Goal: Transaction & Acquisition: Purchase product/service

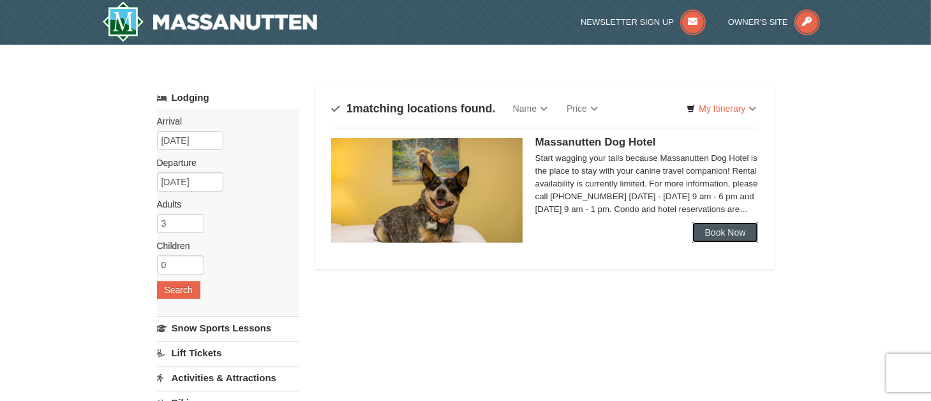
drag, startPoint x: 0, startPoint y: 0, endPoint x: 737, endPoint y: 231, distance: 772.7
click at [737, 231] on link "Book Now" at bounding box center [725, 232] width 66 height 20
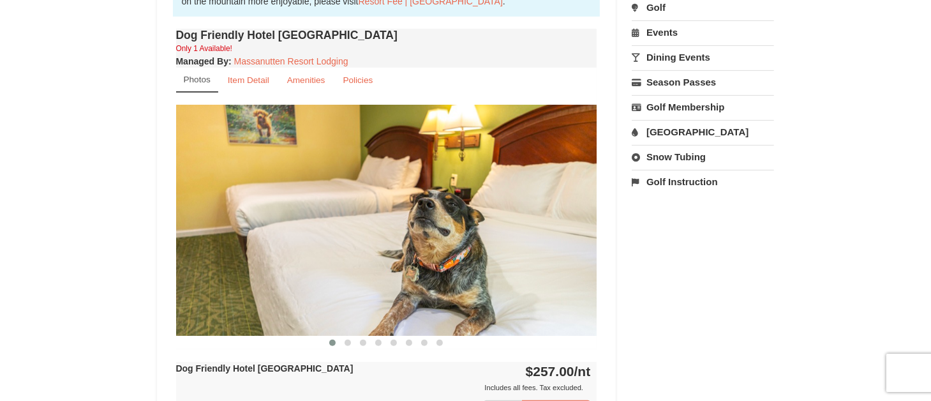
scroll to position [510, 0]
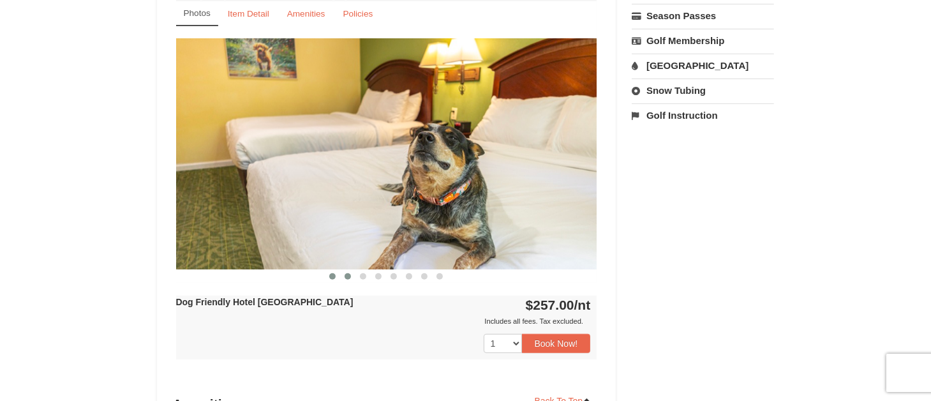
click at [350, 274] on span at bounding box center [347, 276] width 6 height 6
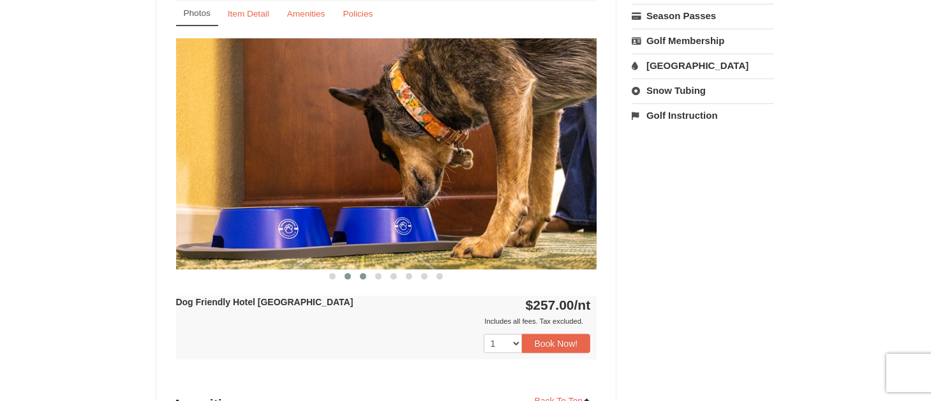
click at [362, 274] on span at bounding box center [363, 276] width 6 height 6
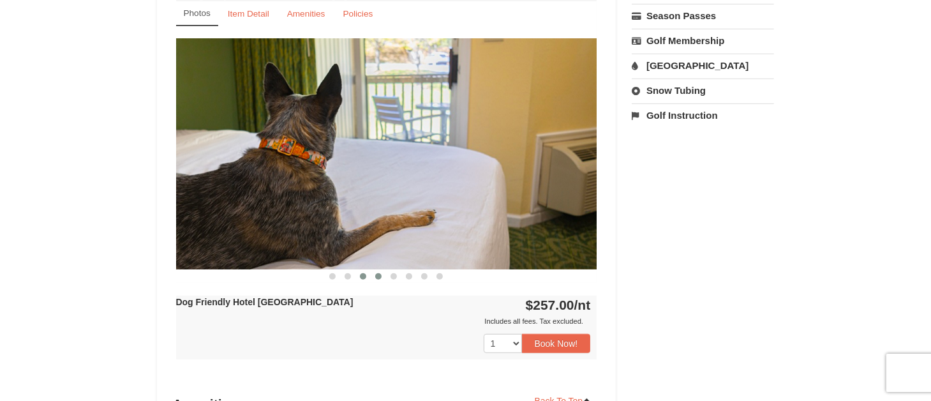
click at [378, 274] on span at bounding box center [378, 276] width 6 height 6
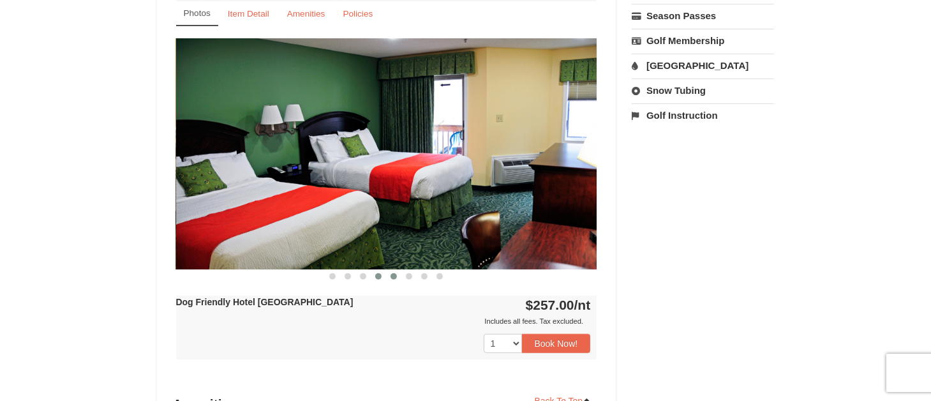
click at [391, 274] on span at bounding box center [393, 276] width 6 height 6
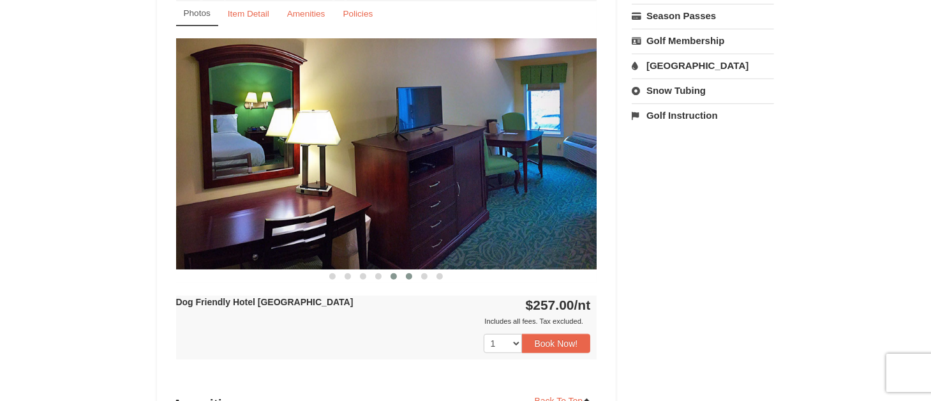
click at [406, 277] on button at bounding box center [408, 276] width 15 height 13
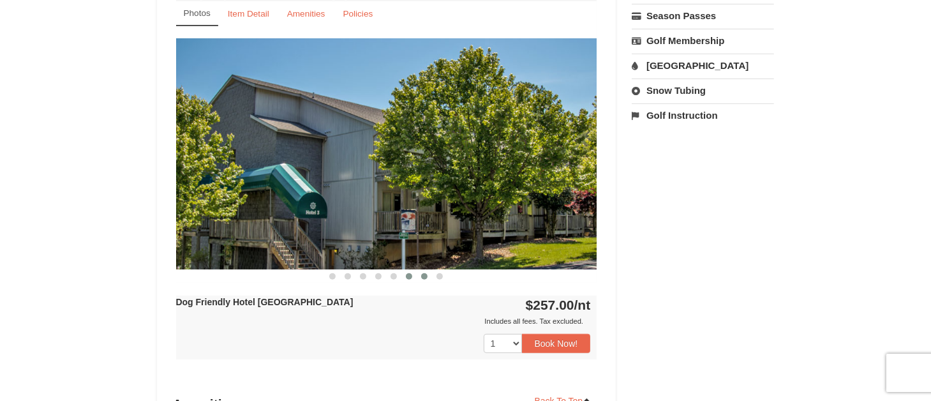
click at [426, 276] on span at bounding box center [424, 276] width 6 height 6
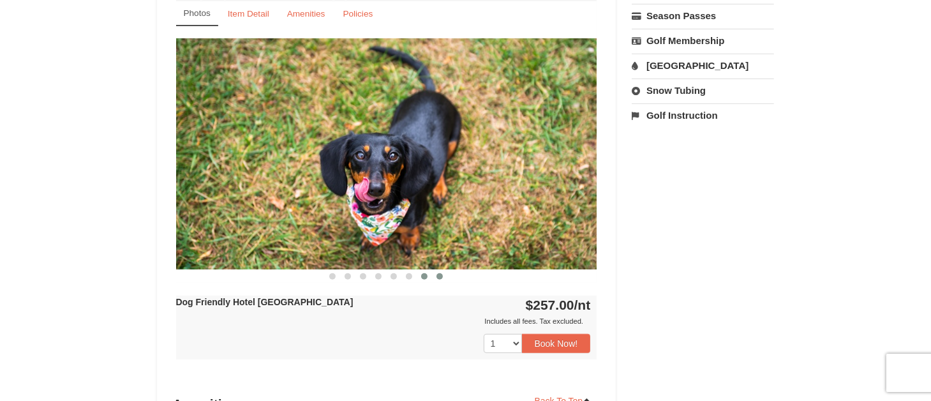
click at [437, 275] on span at bounding box center [439, 276] width 6 height 6
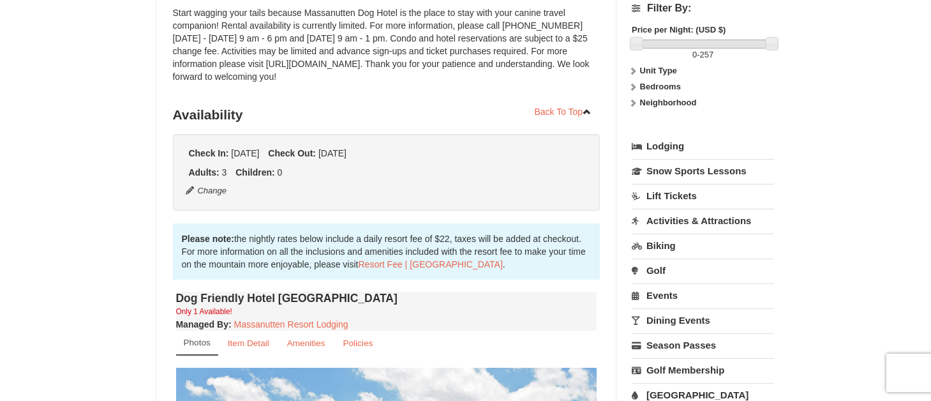
scroll to position [255, 0]
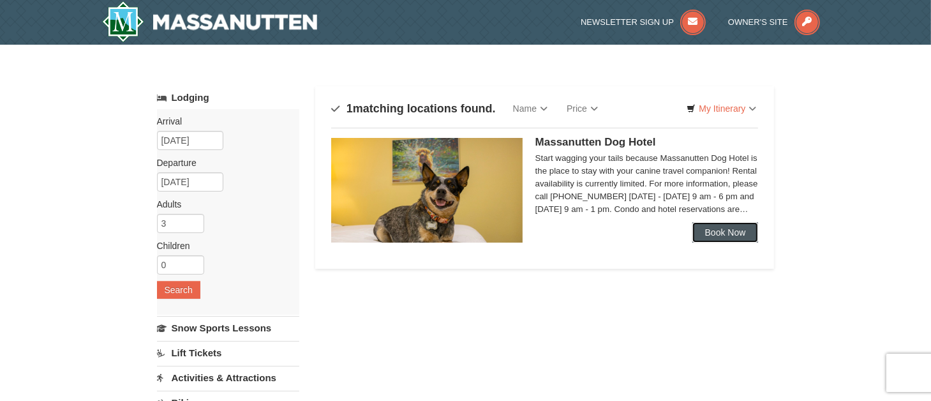
click at [705, 228] on link "Book Now" at bounding box center [725, 232] width 66 height 20
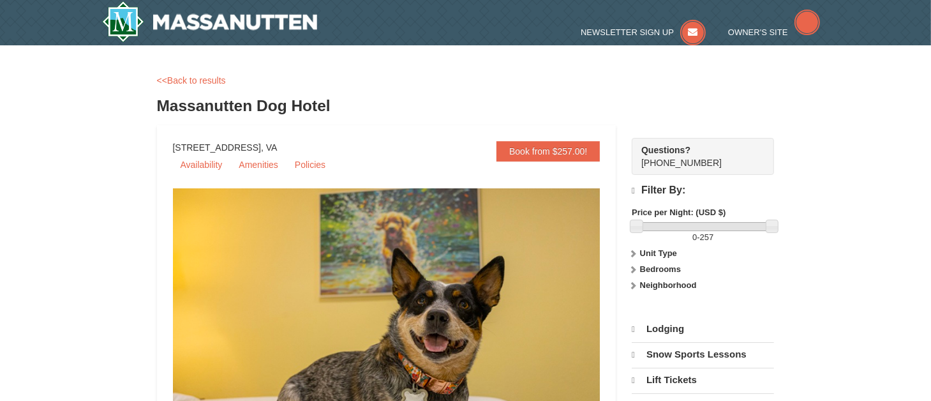
select select "10"
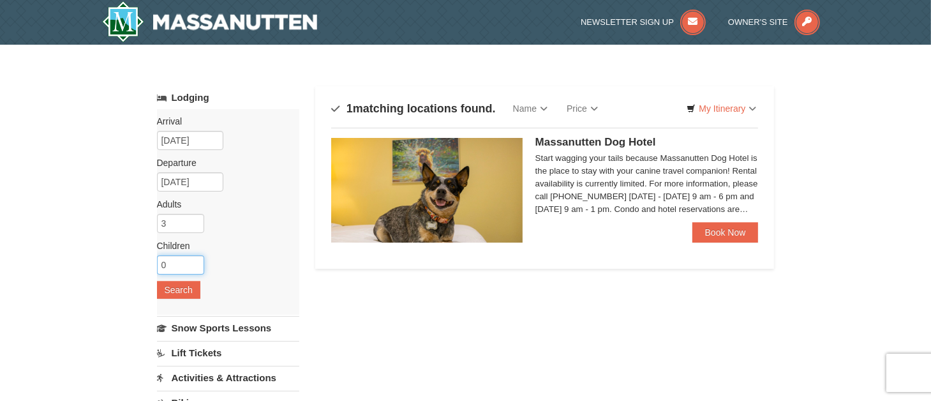
click at [182, 260] on input "0" at bounding box center [180, 264] width 47 height 19
type input "2"
click at [184, 222] on input "3" at bounding box center [180, 223] width 47 height 19
type input "1"
click at [712, 235] on link "Book Now" at bounding box center [725, 232] width 66 height 20
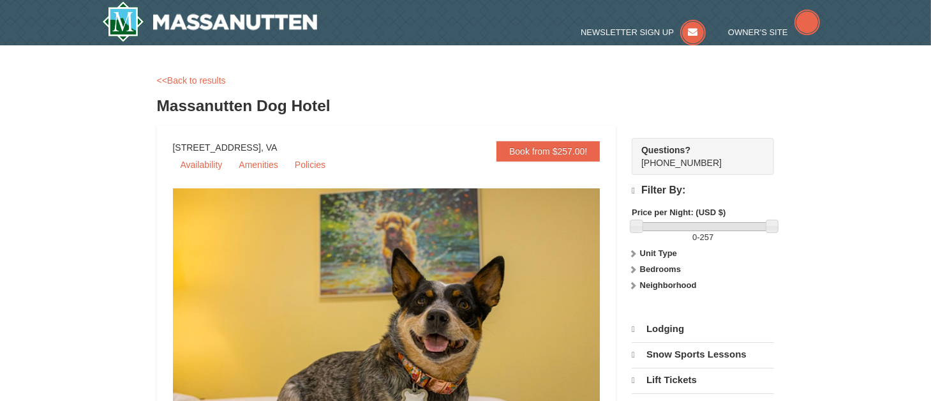
select select "10"
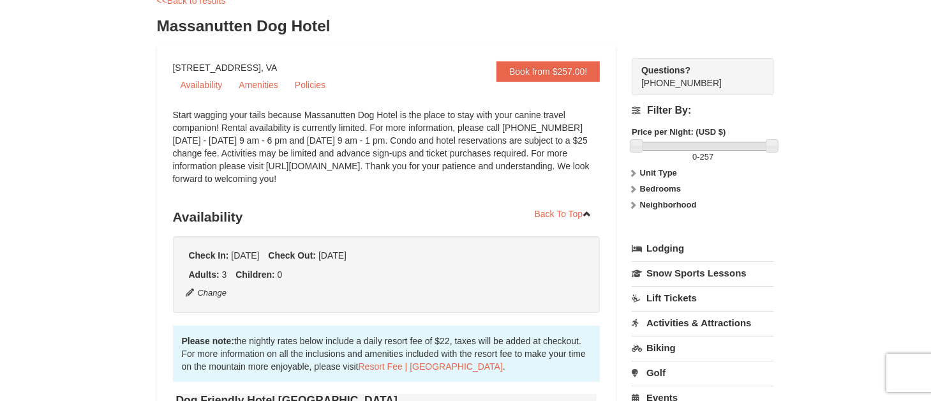
scroll to position [128, 0]
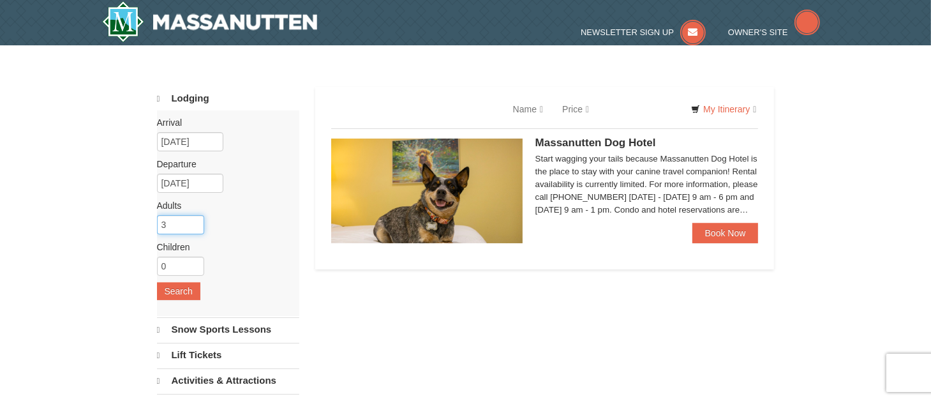
select select "10"
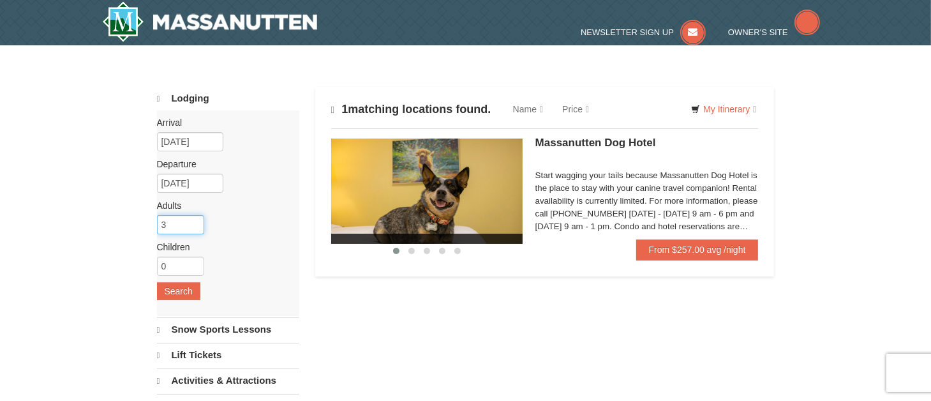
drag, startPoint x: 185, startPoint y: 229, endPoint x: 133, endPoint y: 228, distance: 51.7
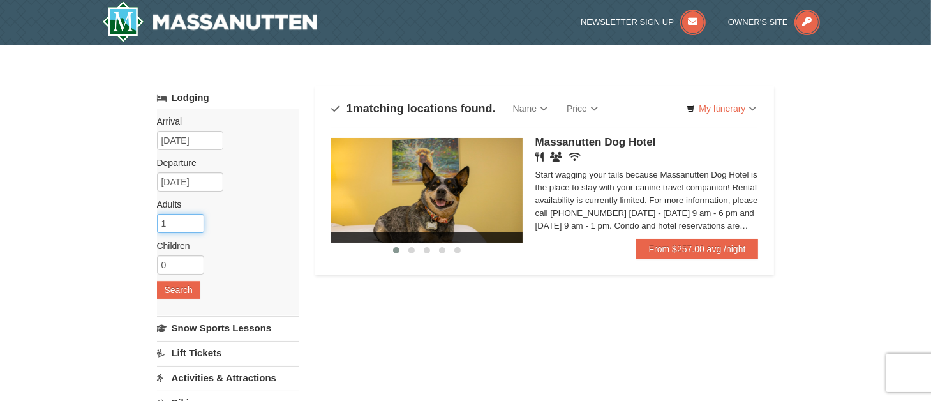
type input "1"
click at [175, 262] on input "0" at bounding box center [180, 264] width 47 height 19
type input "2"
click at [188, 279] on div "Arrival Please format dates MM/DD/YYYY Please format dates MM/DD/YYYY 10/11/202…" at bounding box center [228, 211] width 142 height 205
click at [180, 292] on button "Search" at bounding box center [178, 290] width 43 height 18
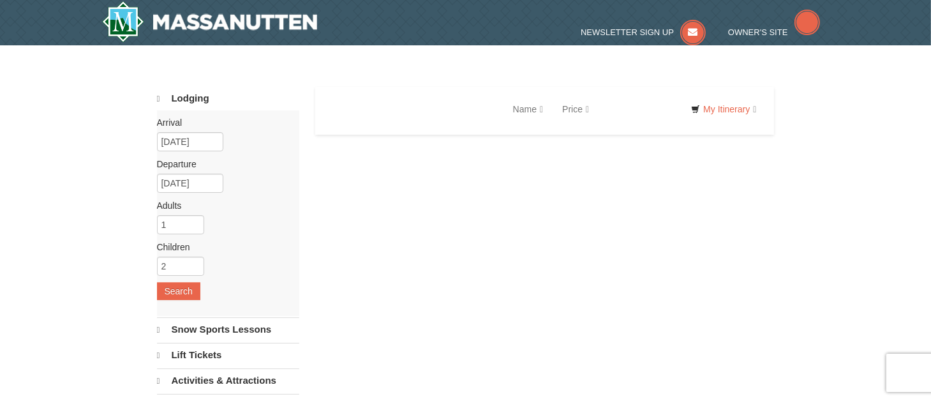
select select "10"
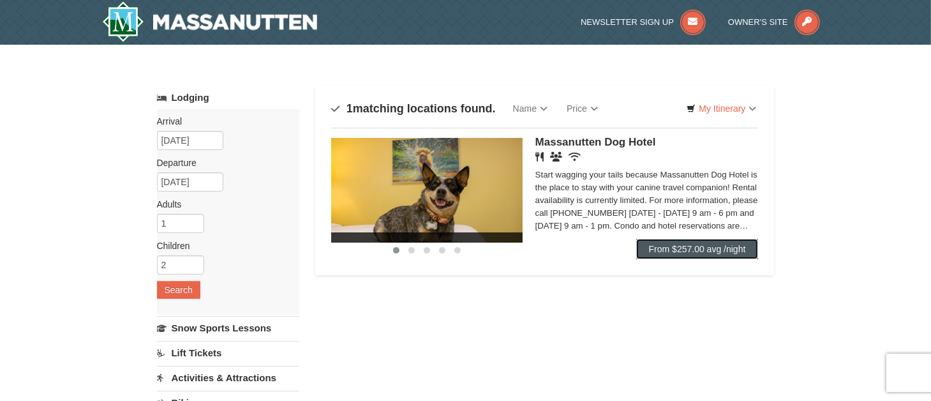
click at [712, 251] on link "From $257.00 avg /night" at bounding box center [697, 249] width 122 height 20
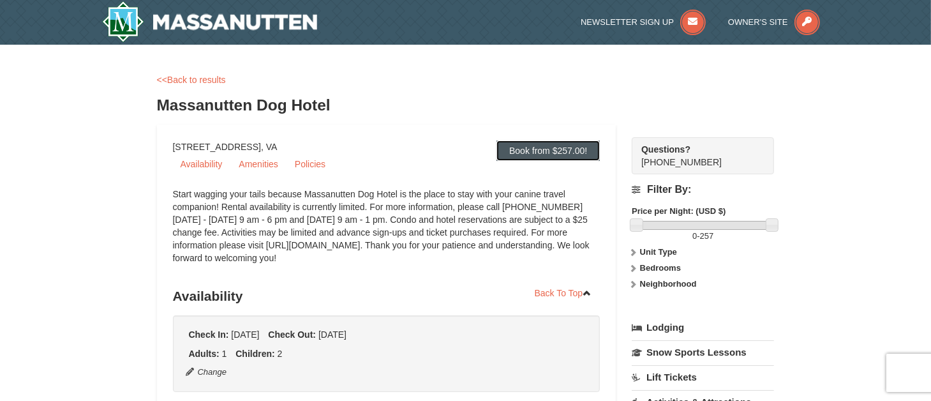
click at [567, 149] on link "Book from $257.00!" at bounding box center [547, 150] width 103 height 20
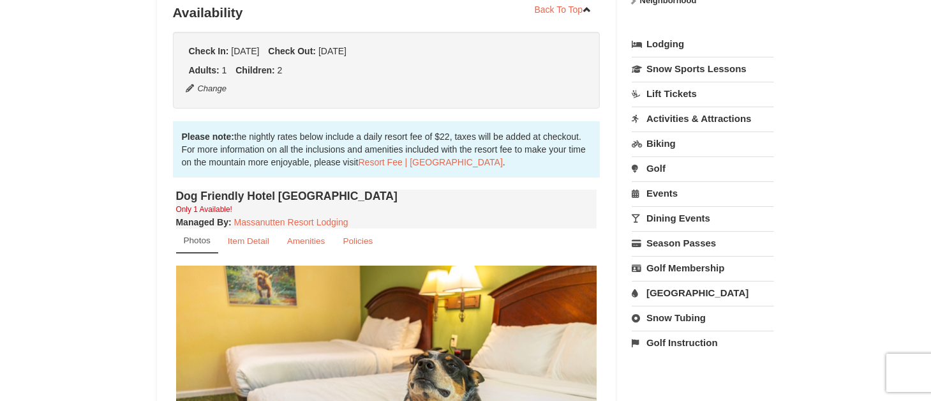
scroll to position [347, 0]
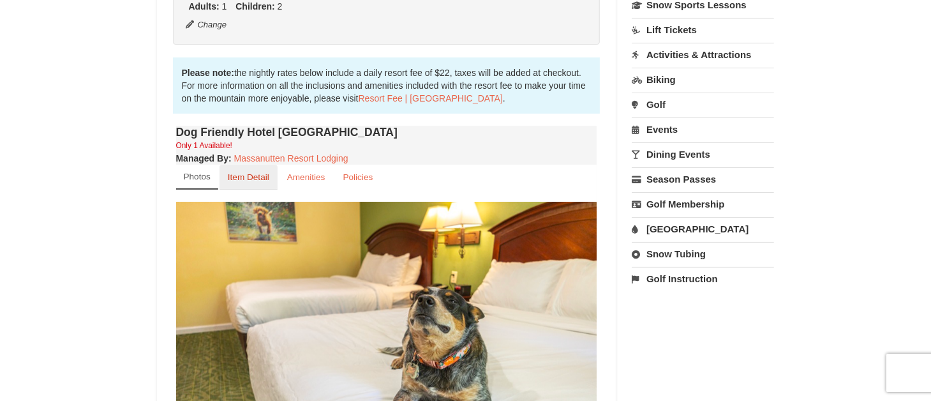
click at [258, 178] on small "Item Detail" at bounding box center [248, 177] width 41 height 10
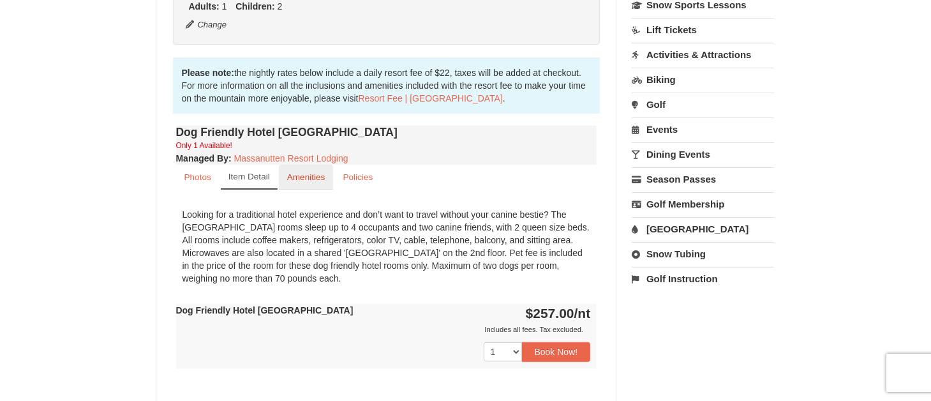
click at [302, 176] on small "Amenities" at bounding box center [306, 177] width 38 height 10
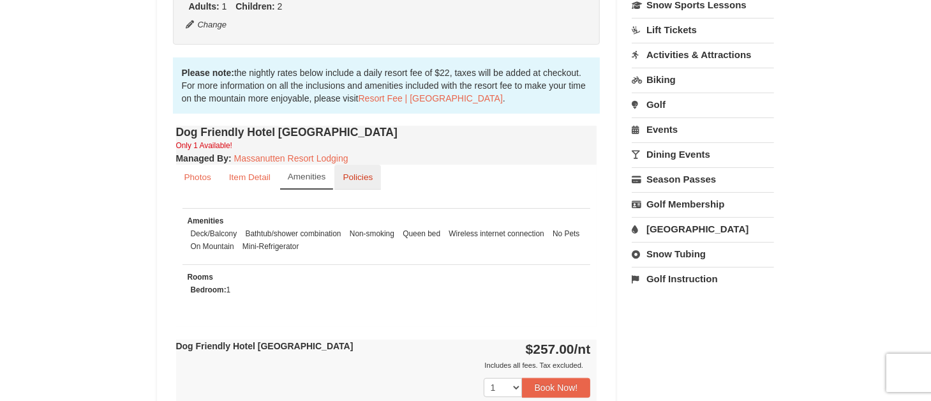
click at [343, 178] on small "Policies" at bounding box center [358, 177] width 30 height 10
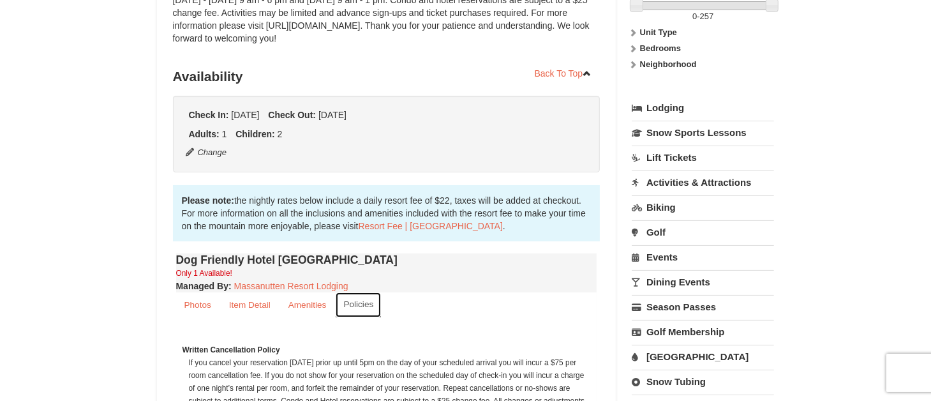
scroll to position [283, 0]
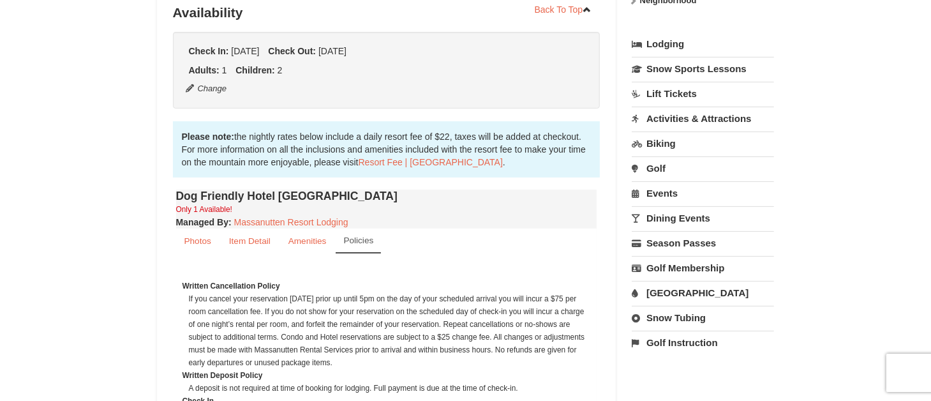
click at [663, 166] on link "Golf" at bounding box center [702, 168] width 142 height 24
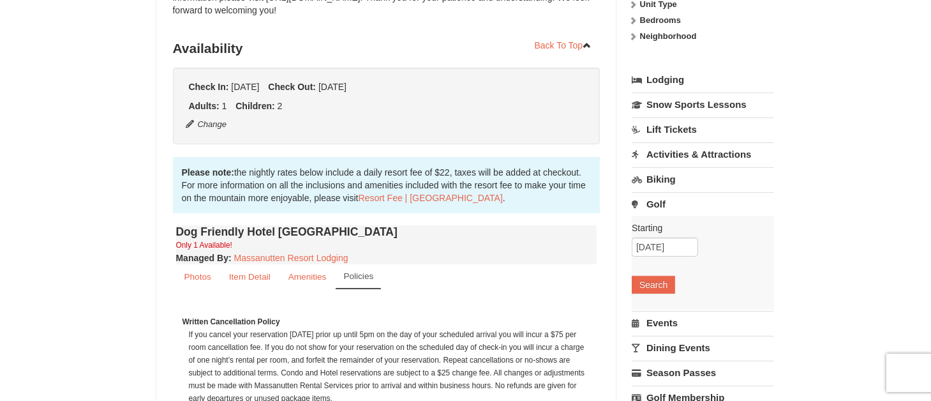
scroll to position [411, 0]
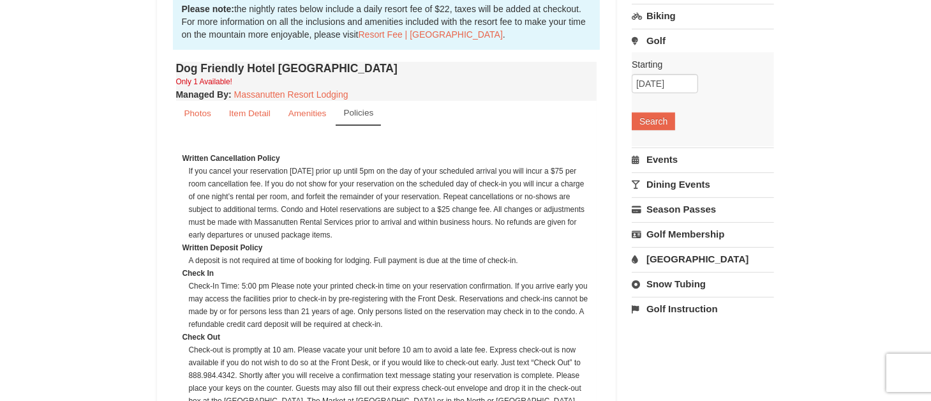
click at [672, 255] on link "[GEOGRAPHIC_DATA]" at bounding box center [702, 259] width 142 height 24
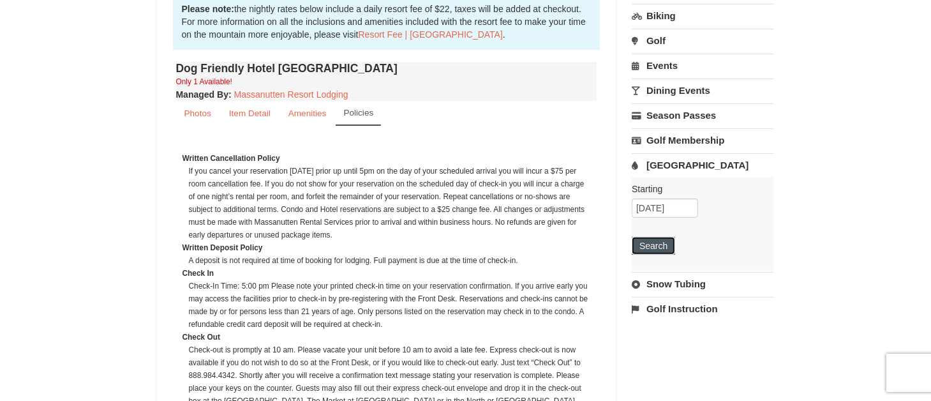
click at [668, 245] on button "Search" at bounding box center [652, 246] width 43 height 18
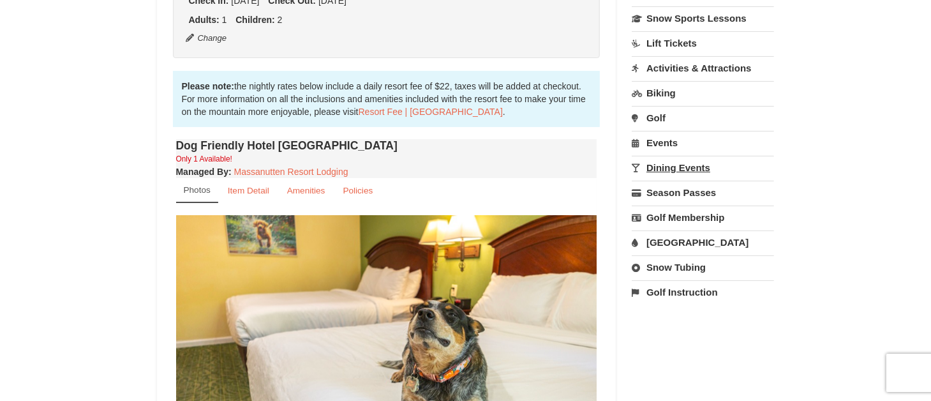
scroll to position [270, 0]
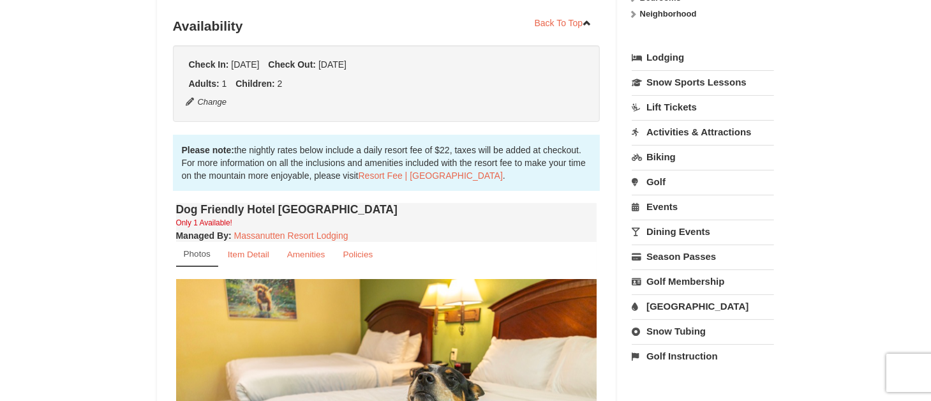
click at [663, 155] on link "Biking" at bounding box center [702, 157] width 142 height 24
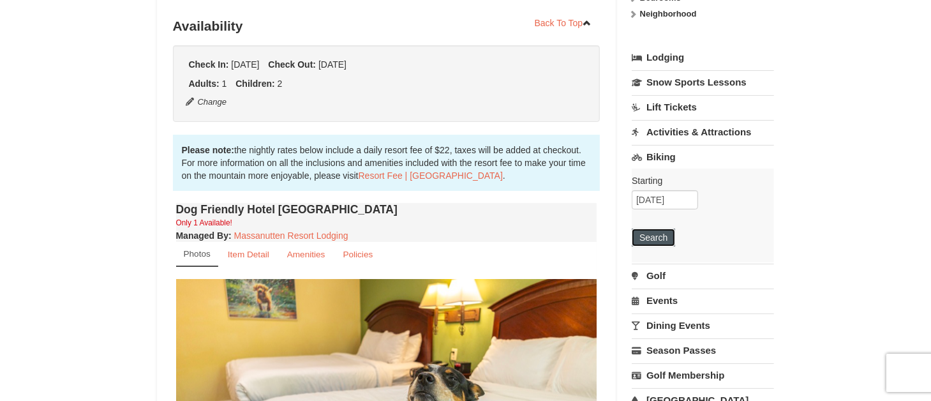
click at [657, 239] on button "Search" at bounding box center [652, 237] width 43 height 18
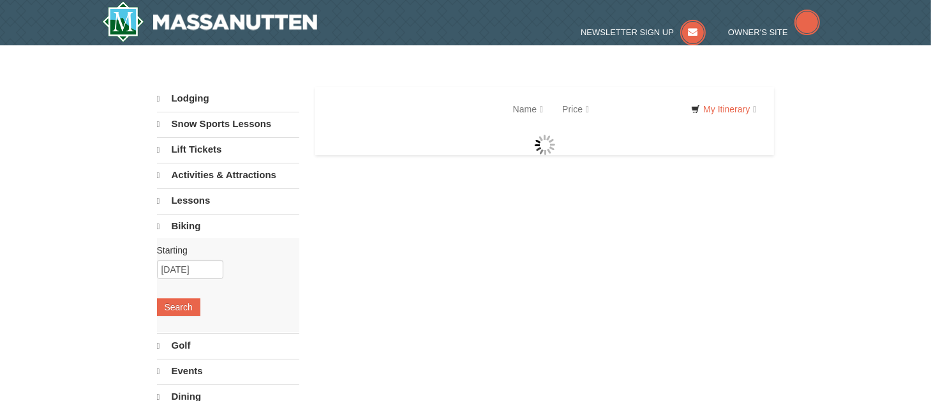
select select "10"
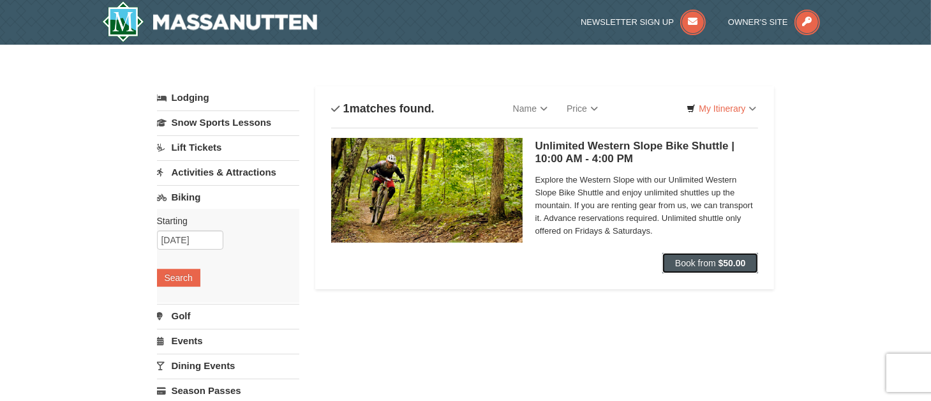
click at [708, 263] on span "Book from" at bounding box center [695, 263] width 41 height 10
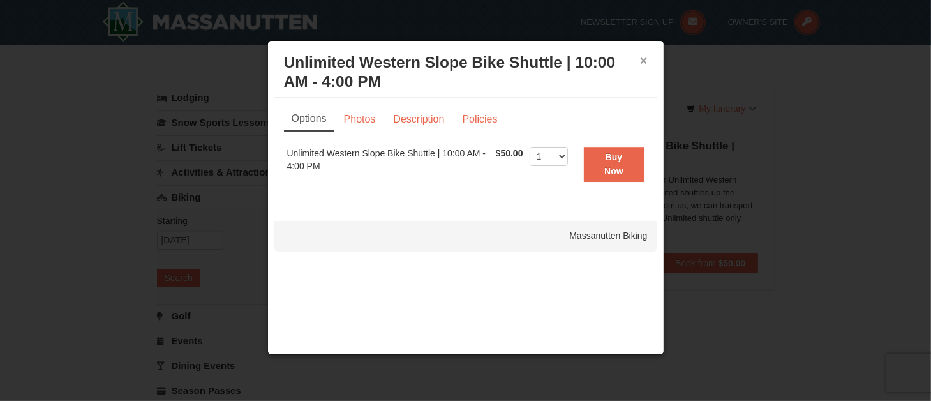
click at [644, 63] on button "×" at bounding box center [644, 60] width 8 height 13
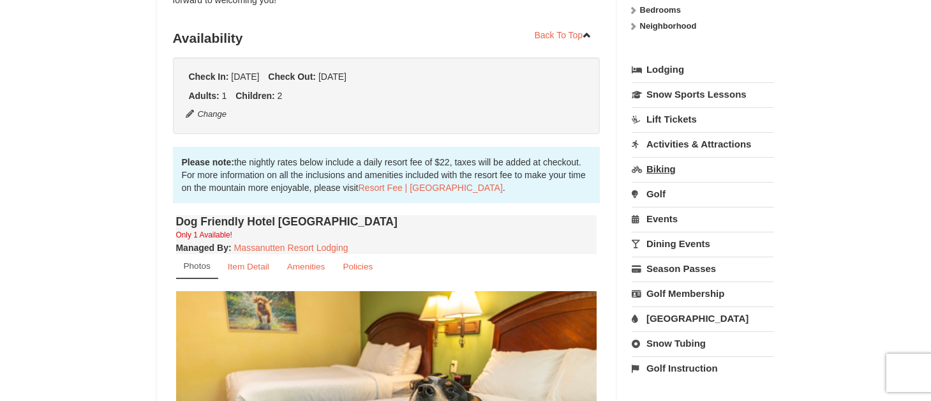
scroll to position [321, 0]
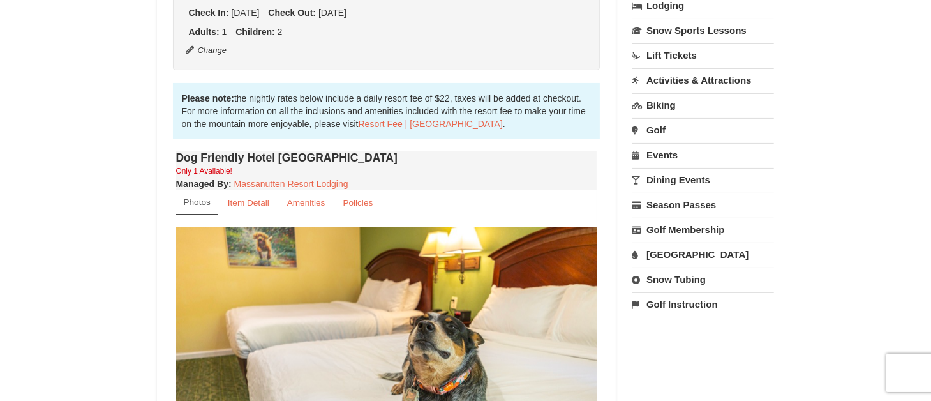
click at [660, 124] on link "Golf" at bounding box center [702, 130] width 142 height 24
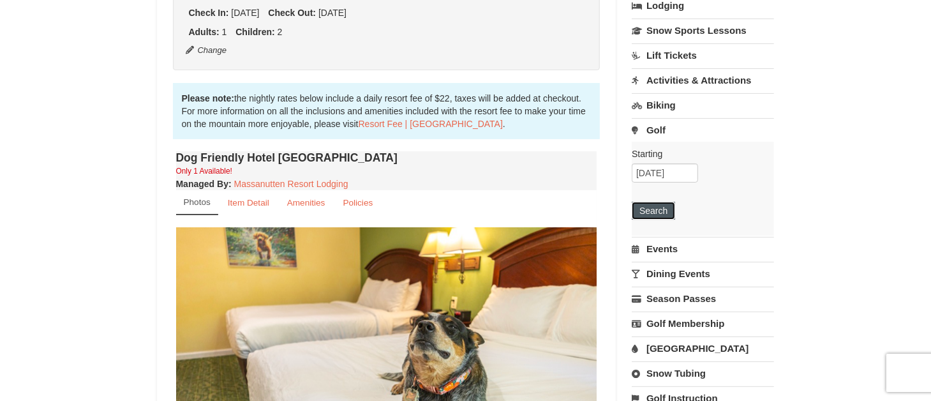
click at [651, 199] on div "Starting Please format dates MM/DD/YYYY Please format dates MM/DD/YYYY [DATE] S…" at bounding box center [702, 189] width 142 height 94
click at [672, 212] on button "Search" at bounding box center [652, 211] width 43 height 18
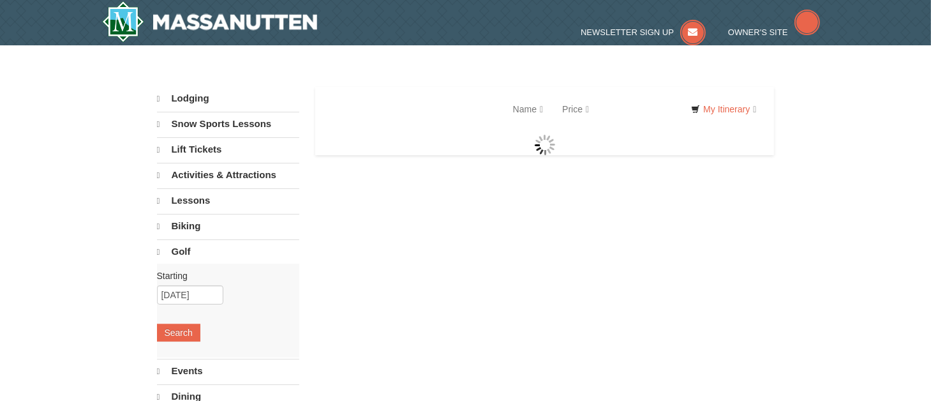
select select "10"
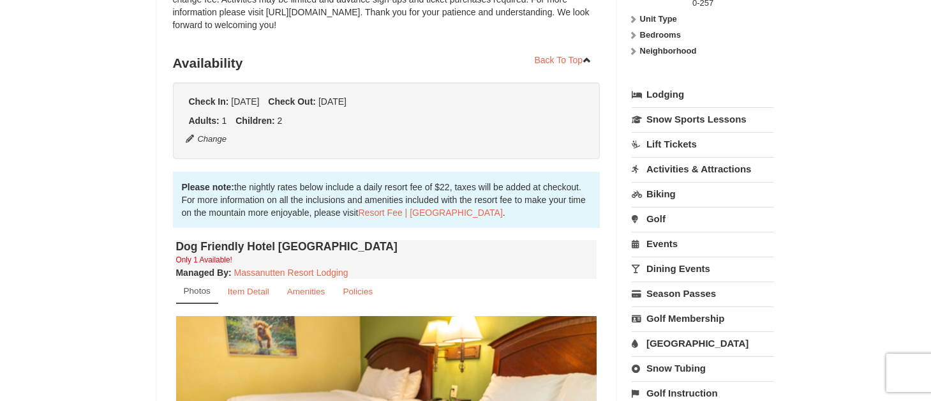
scroll to position [297, 0]
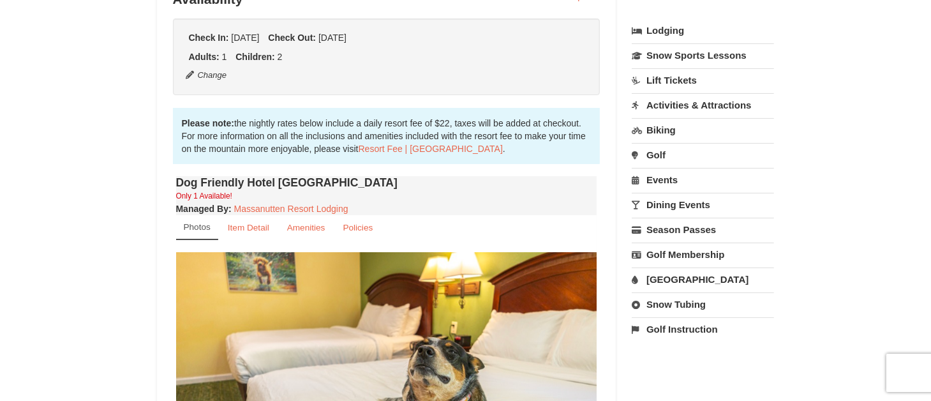
click at [677, 179] on link "Events" at bounding box center [702, 180] width 142 height 24
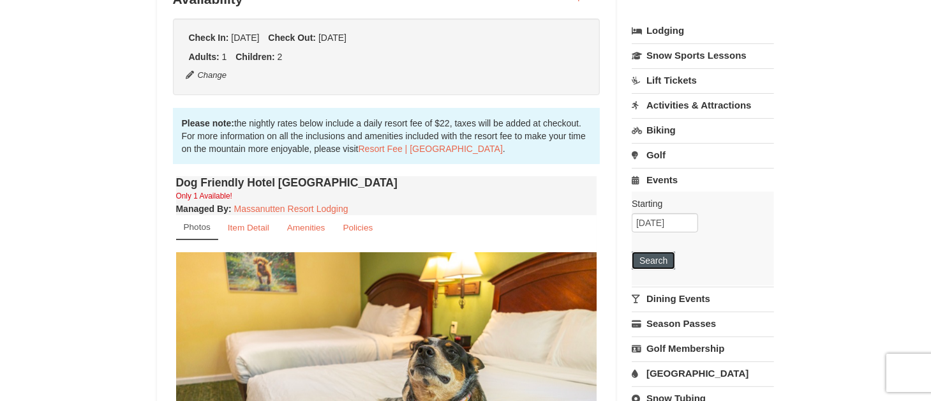
click at [651, 258] on button "Search" at bounding box center [652, 260] width 43 height 18
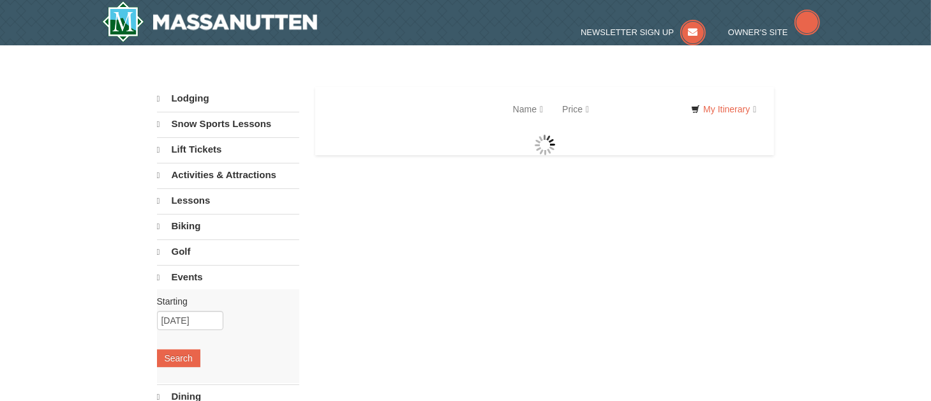
select select "10"
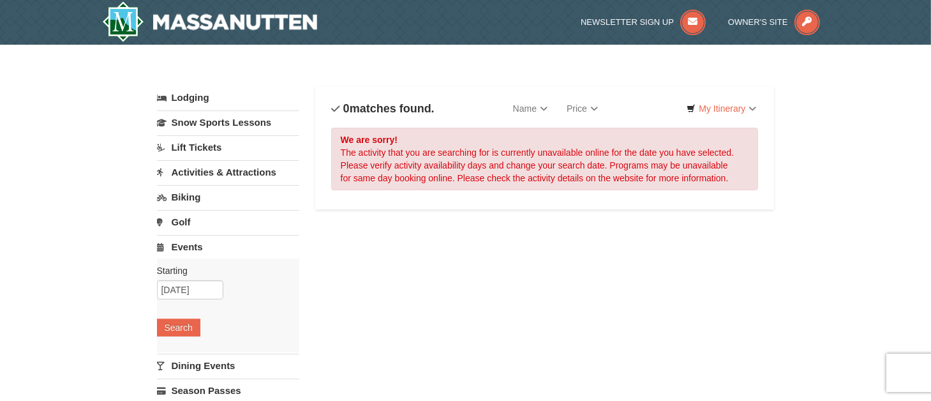
click at [232, 366] on link "Dining Events" at bounding box center [228, 365] width 142 height 24
drag, startPoint x: 205, startPoint y: 144, endPoint x: 213, endPoint y: 143, distance: 8.4
click at [205, 144] on link "Lift Tickets" at bounding box center [228, 147] width 142 height 24
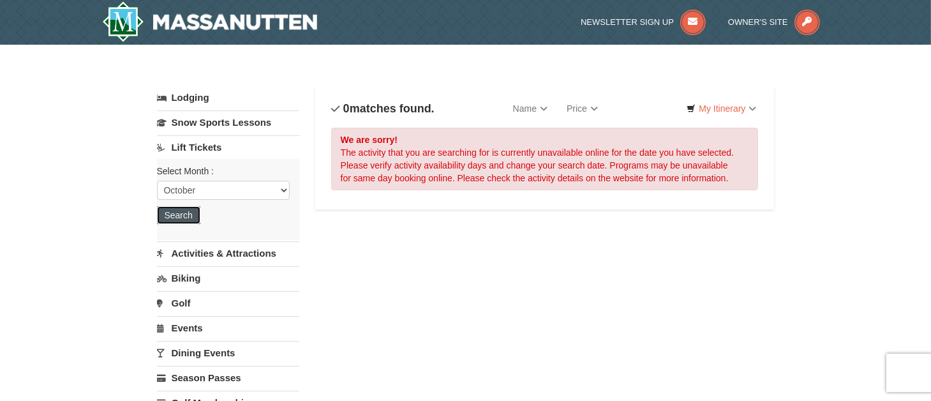
click at [184, 214] on button "Search" at bounding box center [178, 215] width 43 height 18
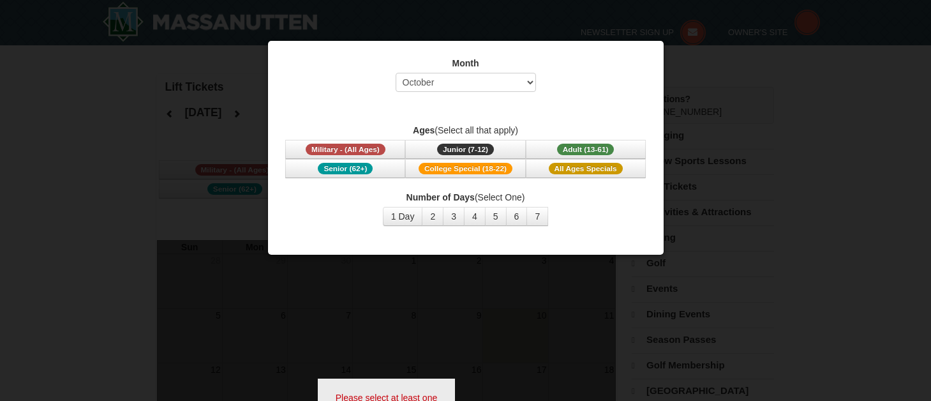
select select "10"
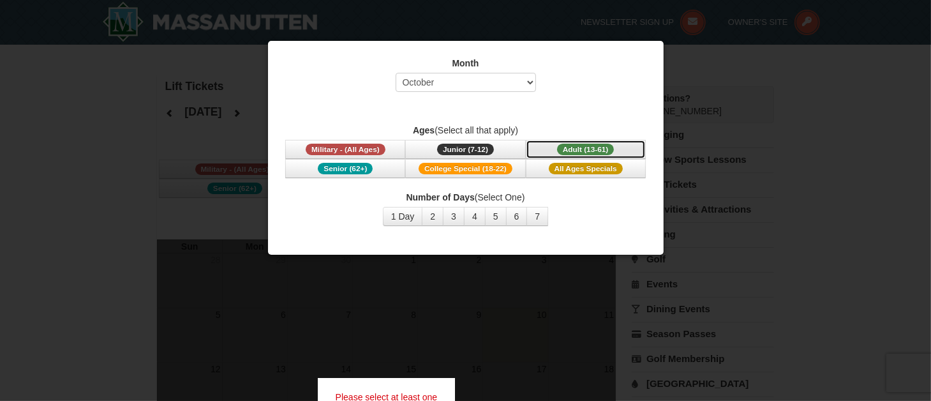
click at [563, 151] on span "Adult (13-61)" at bounding box center [585, 149] width 57 height 11
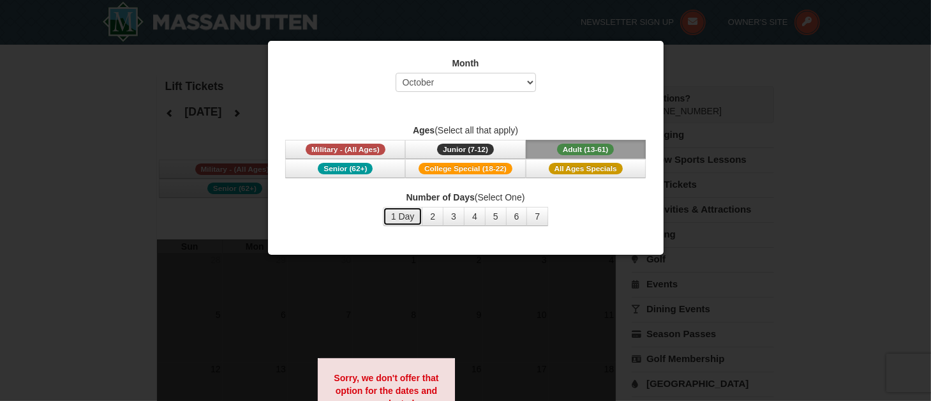
click at [405, 218] on button "1 Day" at bounding box center [403, 216] width 40 height 19
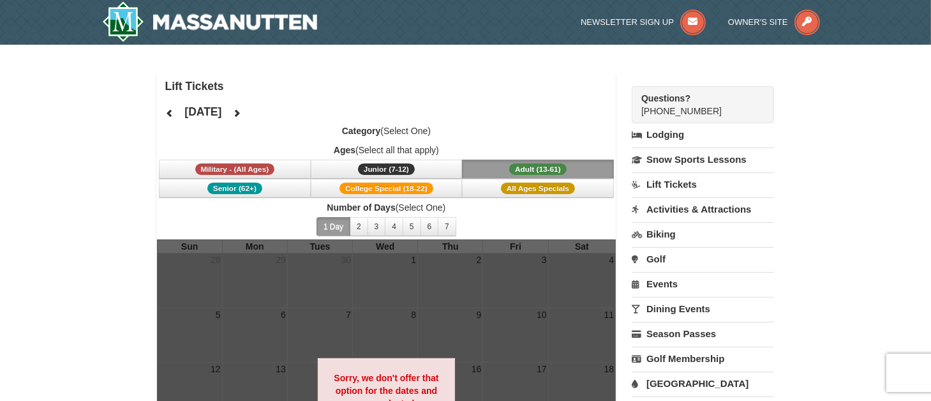
click at [663, 232] on link "Biking" at bounding box center [702, 234] width 142 height 24
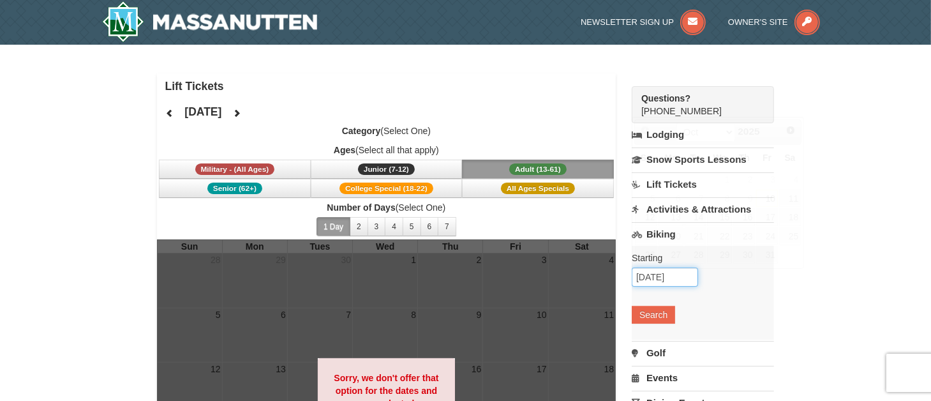
click at [665, 270] on input "10/10/2025" at bounding box center [664, 276] width 66 height 19
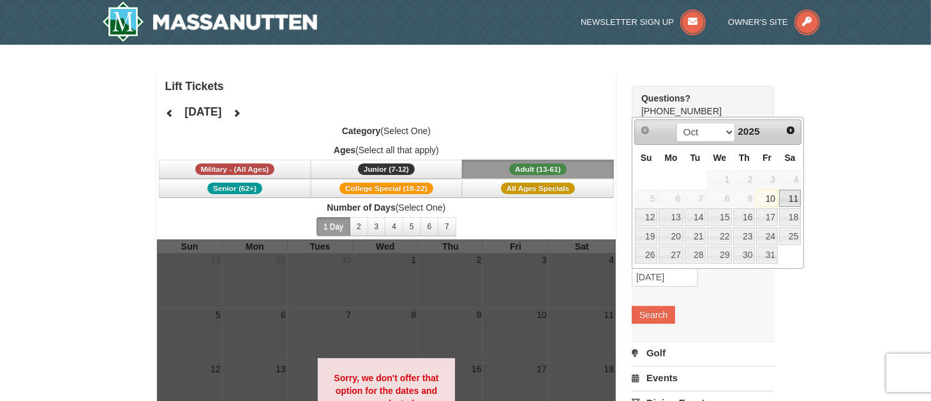
click at [788, 200] on link "11" at bounding box center [790, 198] width 22 height 18
type input "[DATE]"
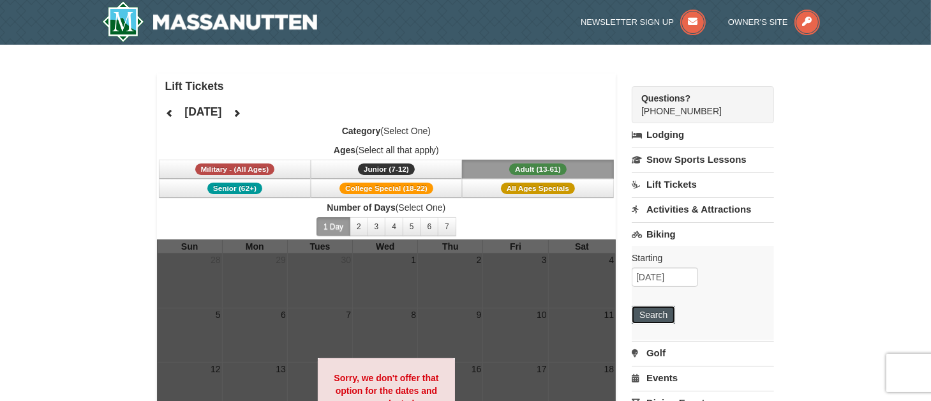
click at [659, 311] on button "Search" at bounding box center [652, 315] width 43 height 18
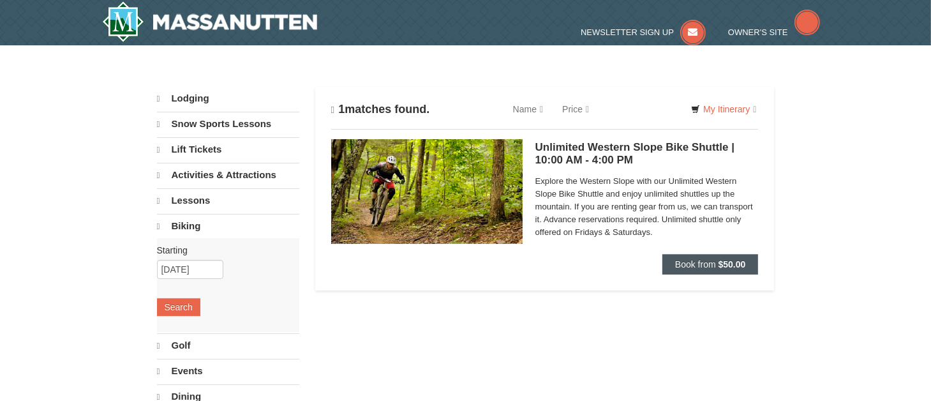
select select "10"
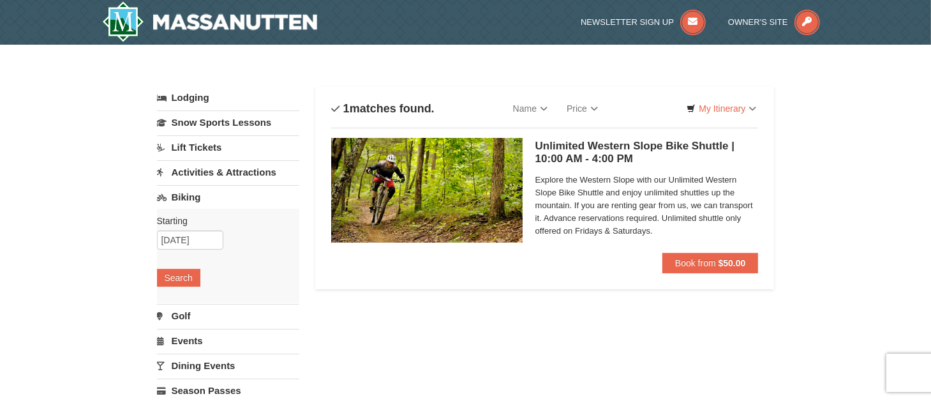
click at [195, 171] on link "Activities & Attractions" at bounding box center [228, 172] width 142 height 24
click at [203, 30] on img at bounding box center [210, 21] width 216 height 41
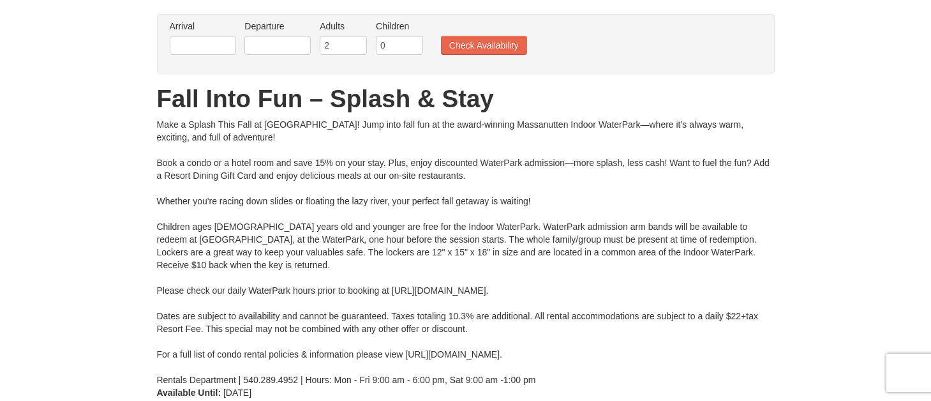
scroll to position [27, 0]
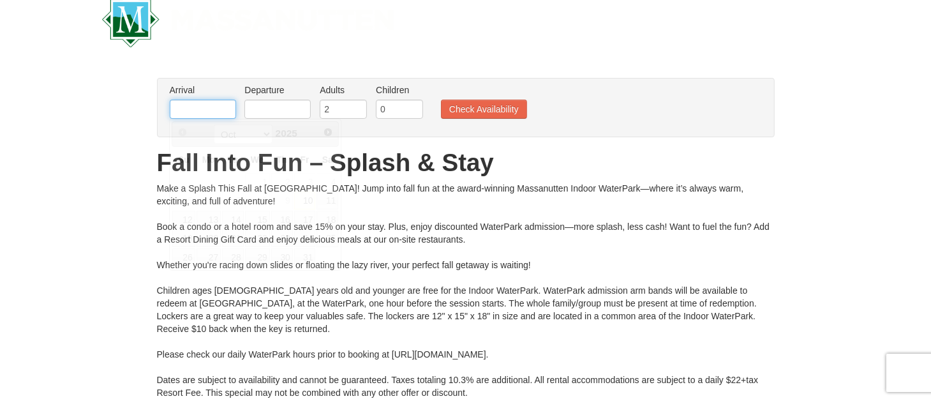
click at [214, 110] on input "text" at bounding box center [203, 109] width 66 height 19
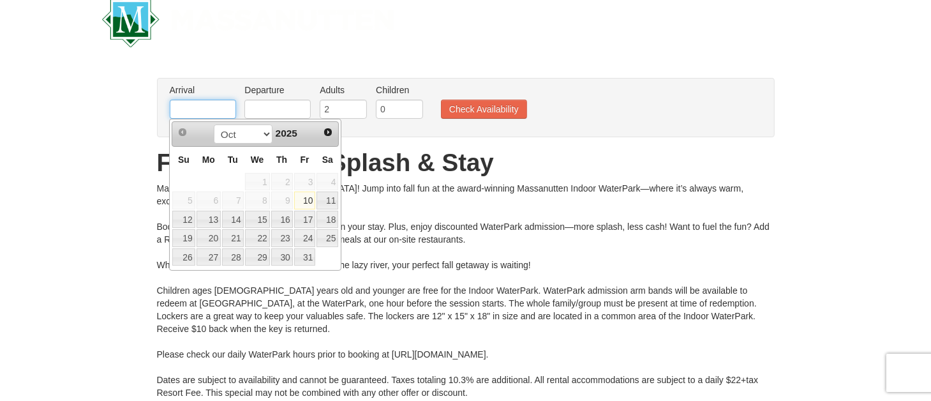
type input "[DATE]"
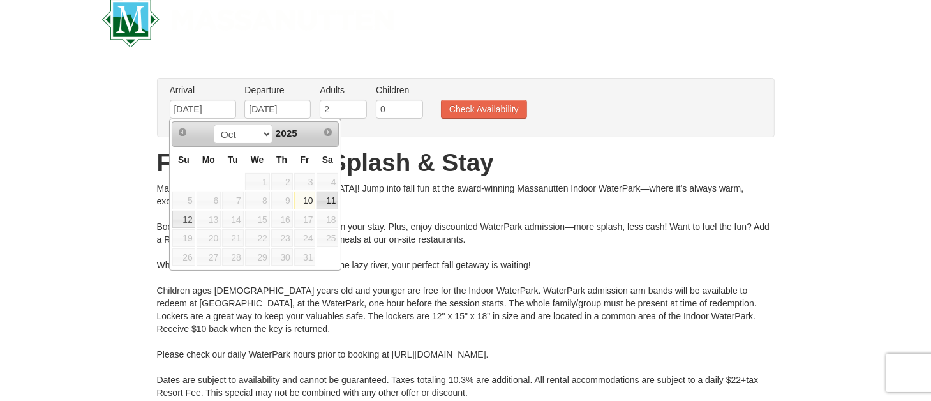
click at [330, 196] on link "11" at bounding box center [327, 200] width 22 height 18
type input "[DATE]"
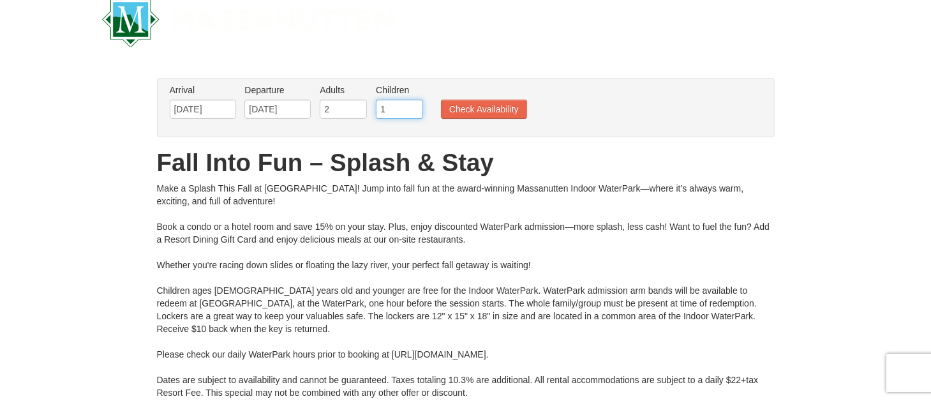
click at [411, 104] on input "1" at bounding box center [399, 109] width 47 height 19
type input "2"
click at [411, 104] on input "2" at bounding box center [399, 109] width 47 height 19
type input "1"
click at [360, 112] on input "1" at bounding box center [343, 109] width 47 height 19
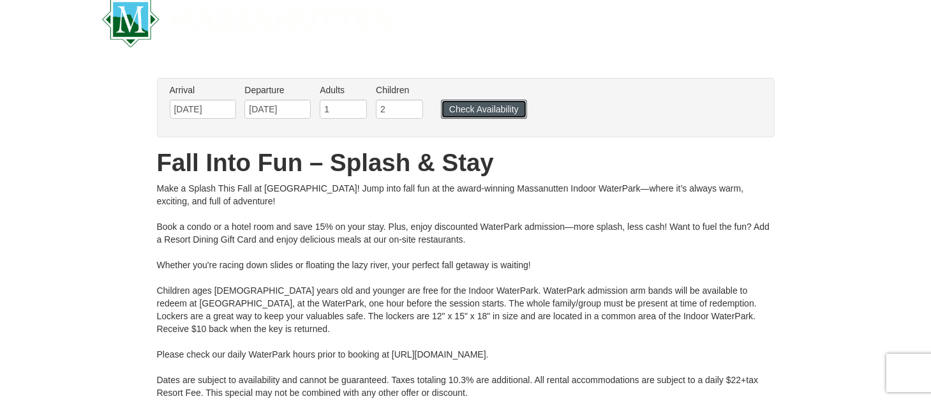
click at [457, 110] on button "Check Availability" at bounding box center [484, 109] width 86 height 19
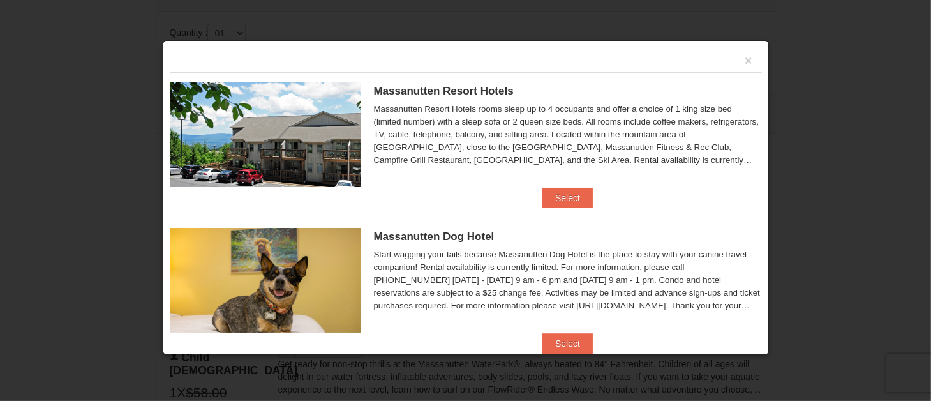
scroll to position [543, 0]
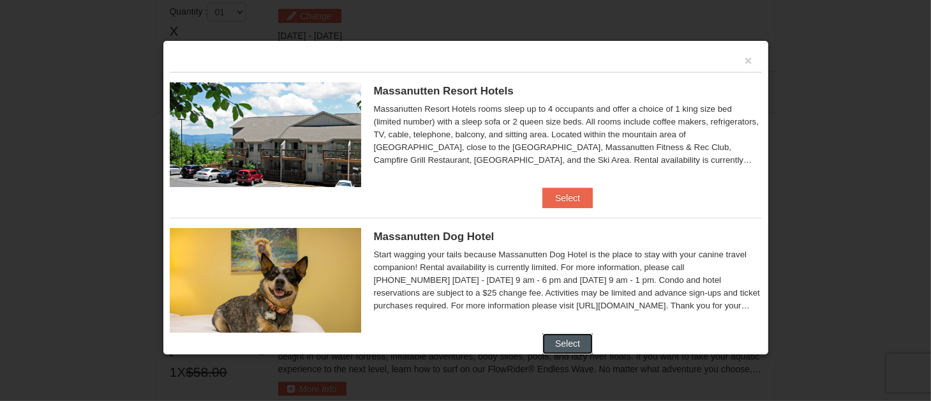
click at [573, 337] on button "Select" at bounding box center [567, 343] width 50 height 20
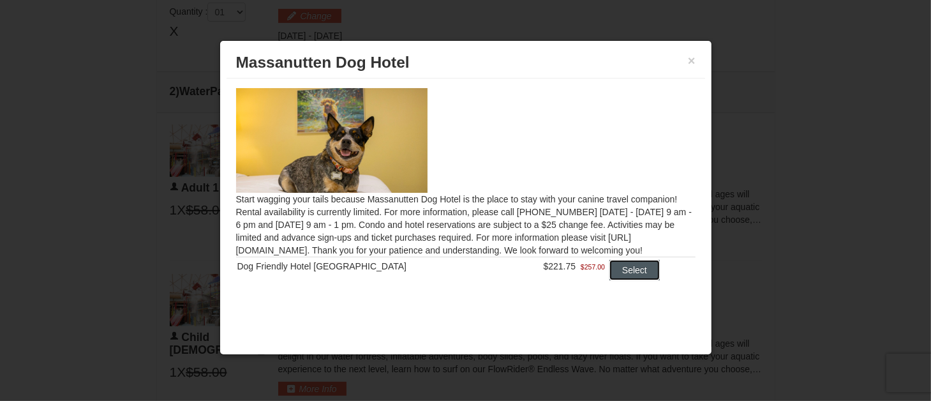
click at [617, 267] on button "Select" at bounding box center [634, 270] width 50 height 20
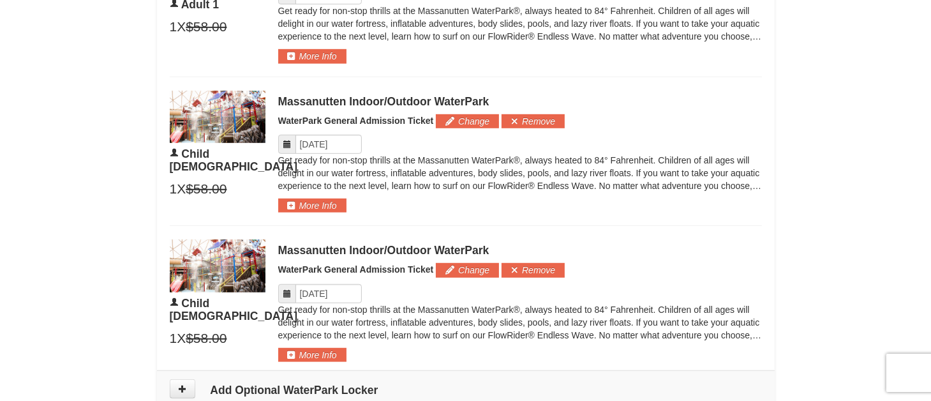
scroll to position [990, 0]
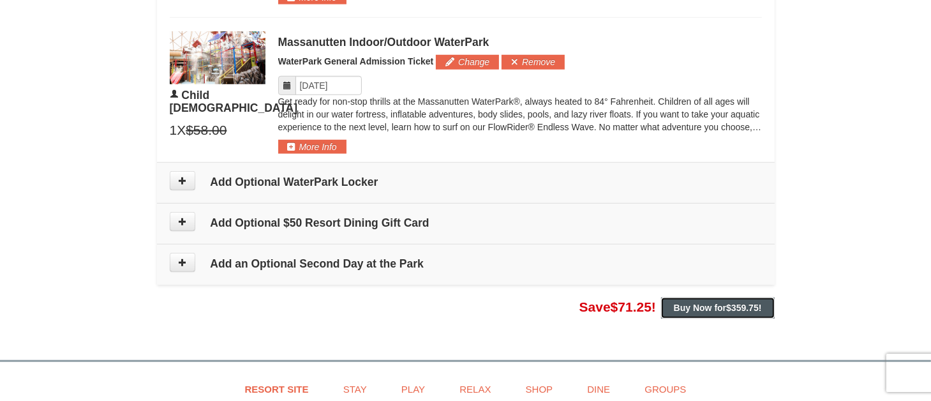
click at [735, 302] on span "$359.75" at bounding box center [742, 307] width 33 height 10
click at [697, 307] on strong "Buy Now for $359.75 !" at bounding box center [718, 307] width 88 height 10
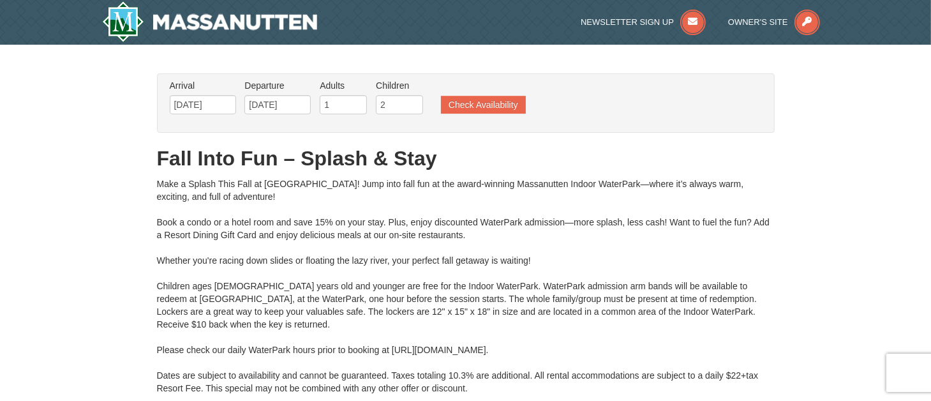
scroll to position [383, 0]
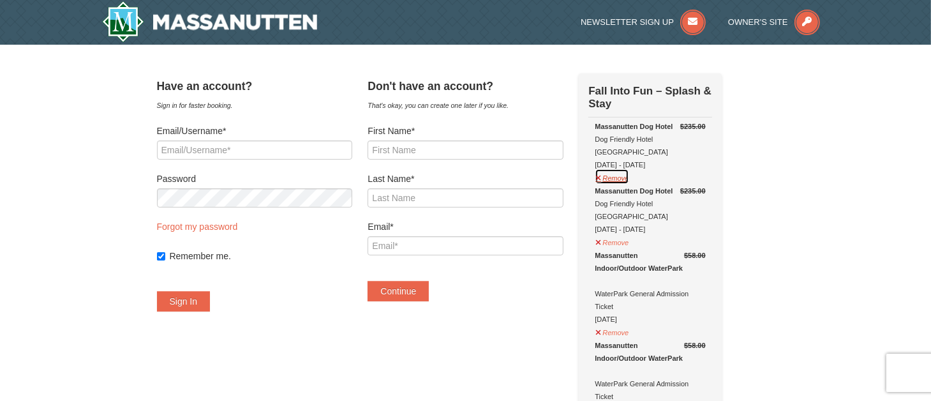
click at [627, 168] on button "Remove" at bounding box center [611, 176] width 34 height 16
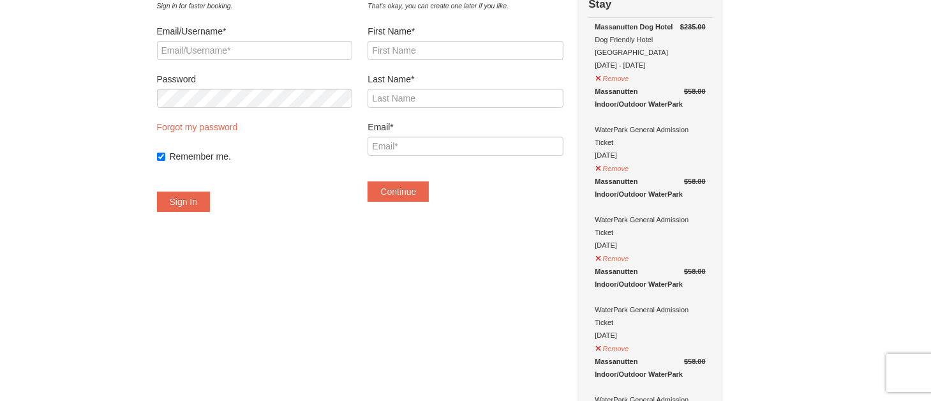
scroll to position [64, 0]
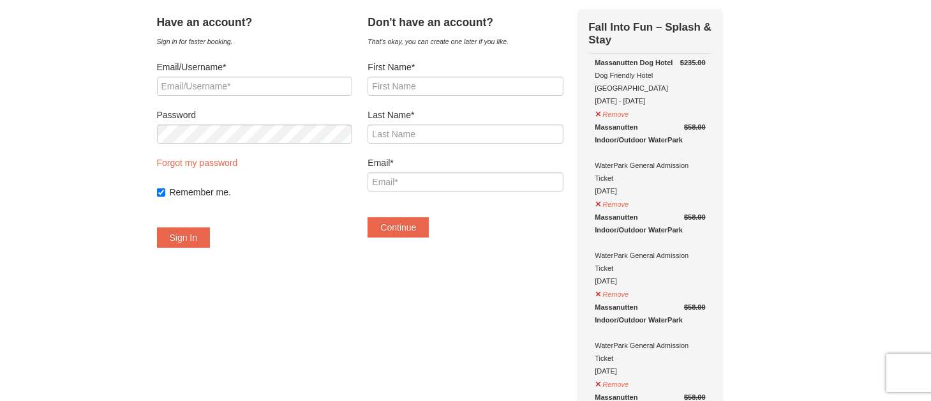
drag, startPoint x: 821, startPoint y: 198, endPoint x: 771, endPoint y: 101, distance: 109.8
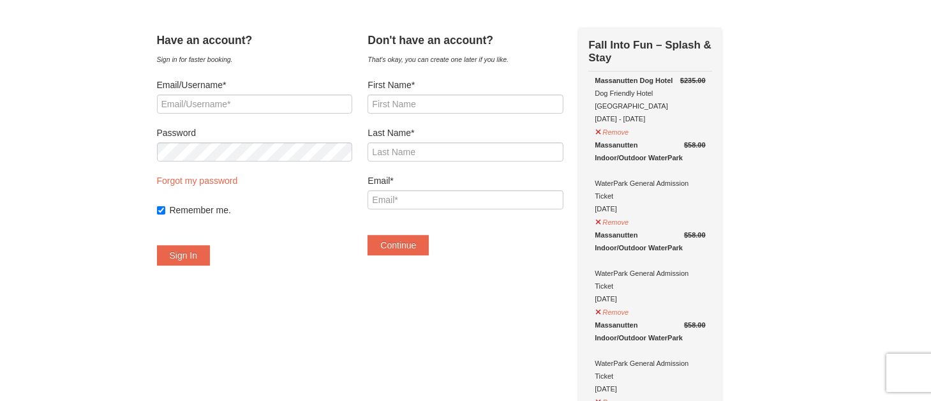
scroll to position [0, 0]
